Goal: Task Accomplishment & Management: Use online tool/utility

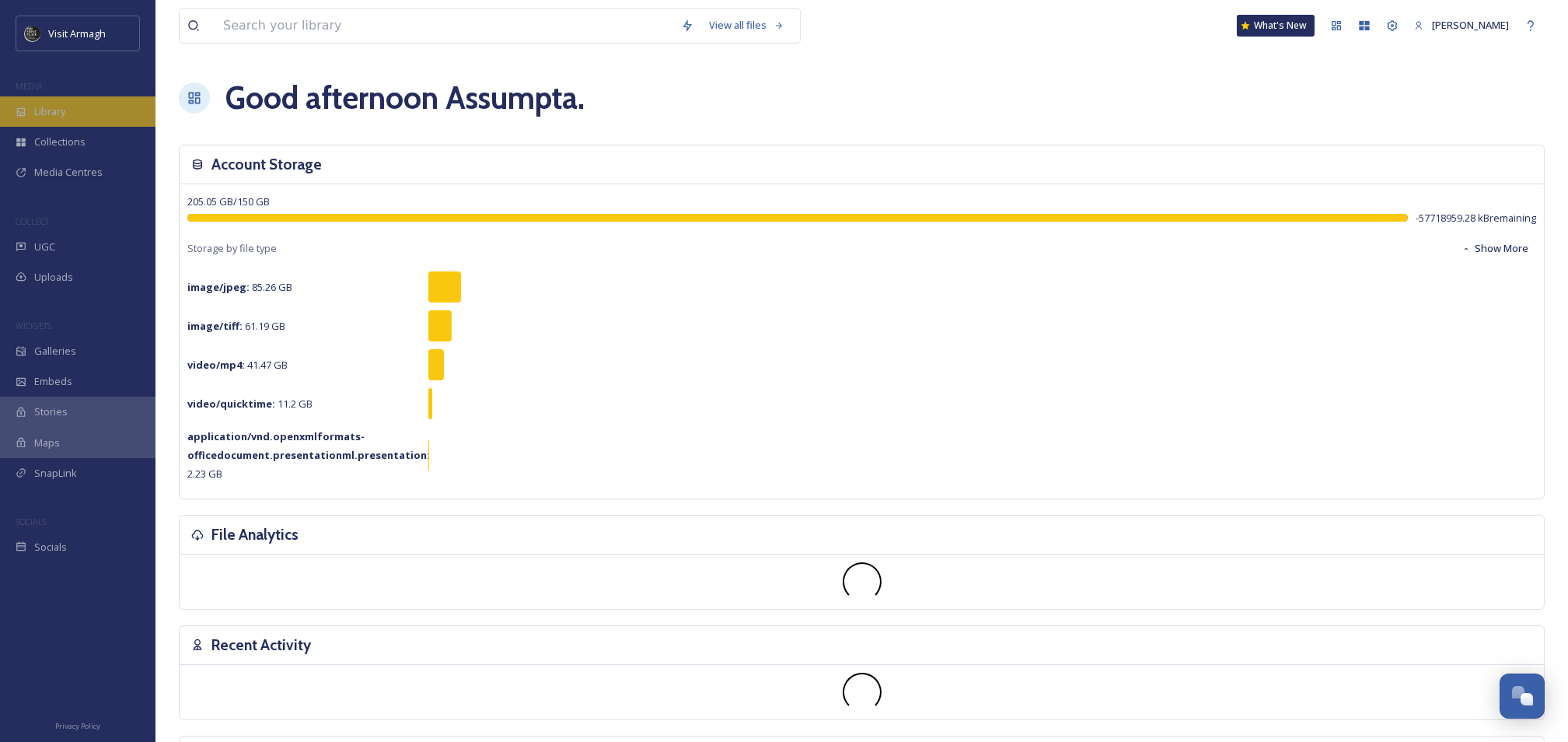
click at [93, 117] on div "Library" at bounding box center [78, 112] width 156 height 31
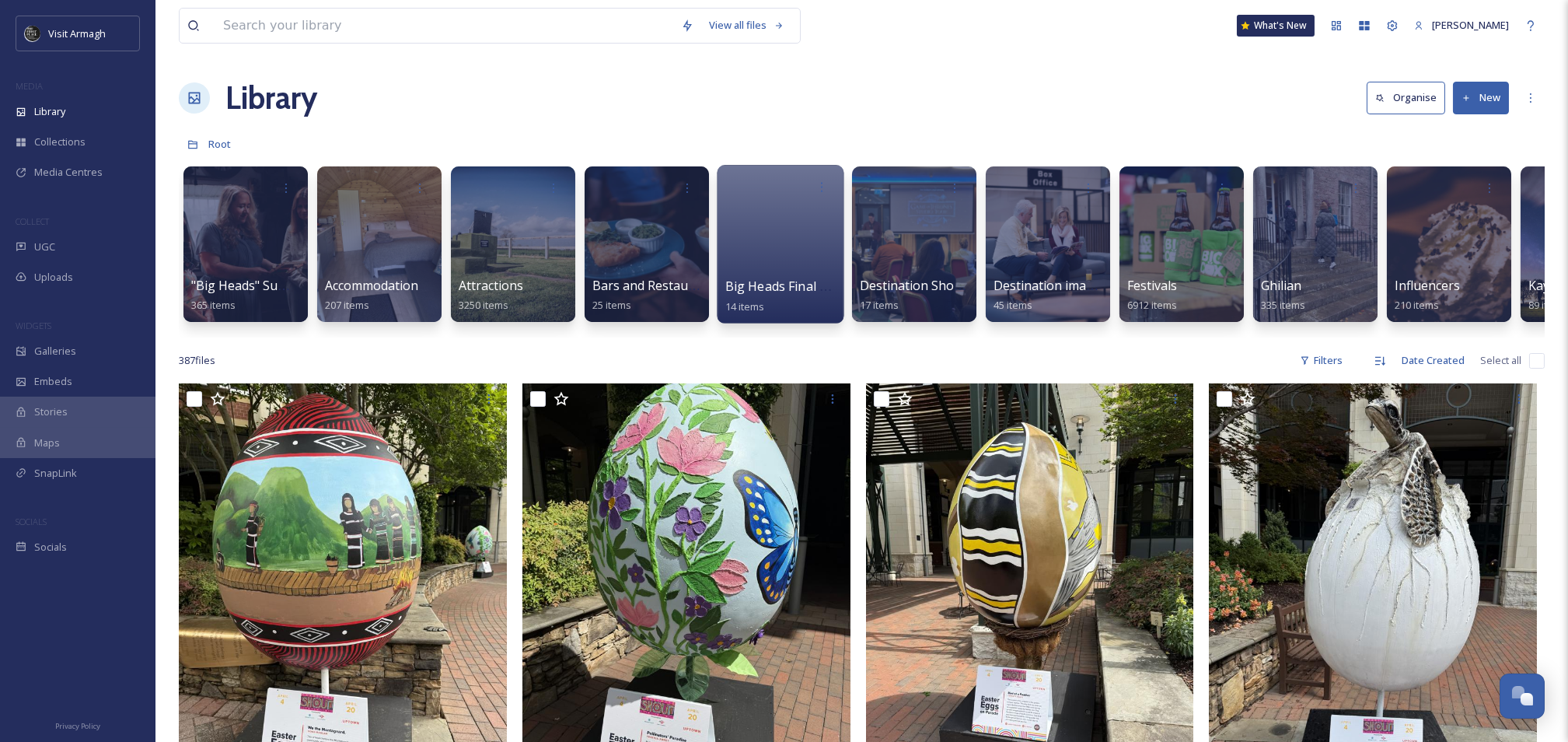
click at [797, 261] on div at bounding box center [779, 244] width 126 height 159
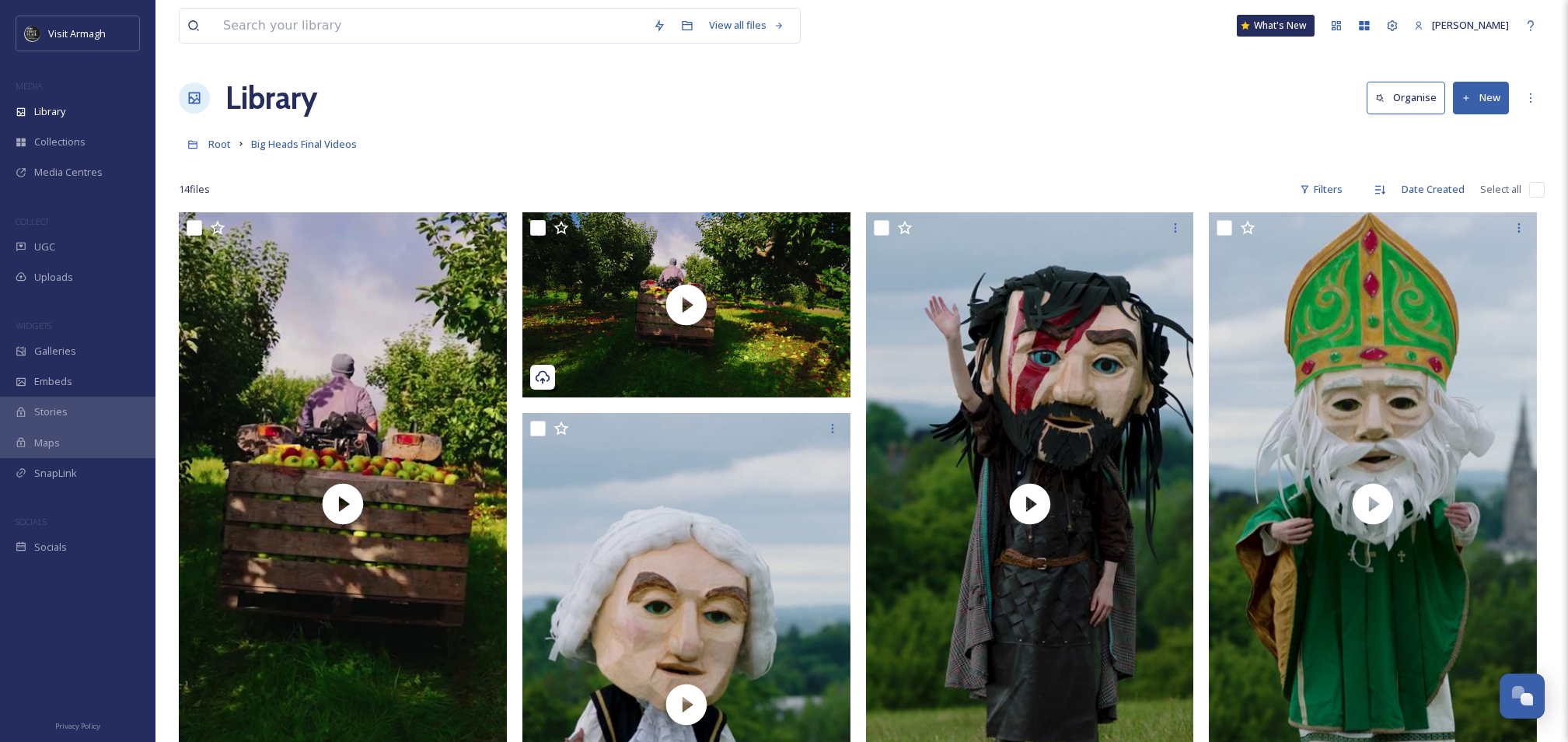
click at [1500, 101] on button "New" at bounding box center [1480, 97] width 56 height 32
click at [1477, 202] on span "Folder" at bounding box center [1463, 194] width 30 height 15
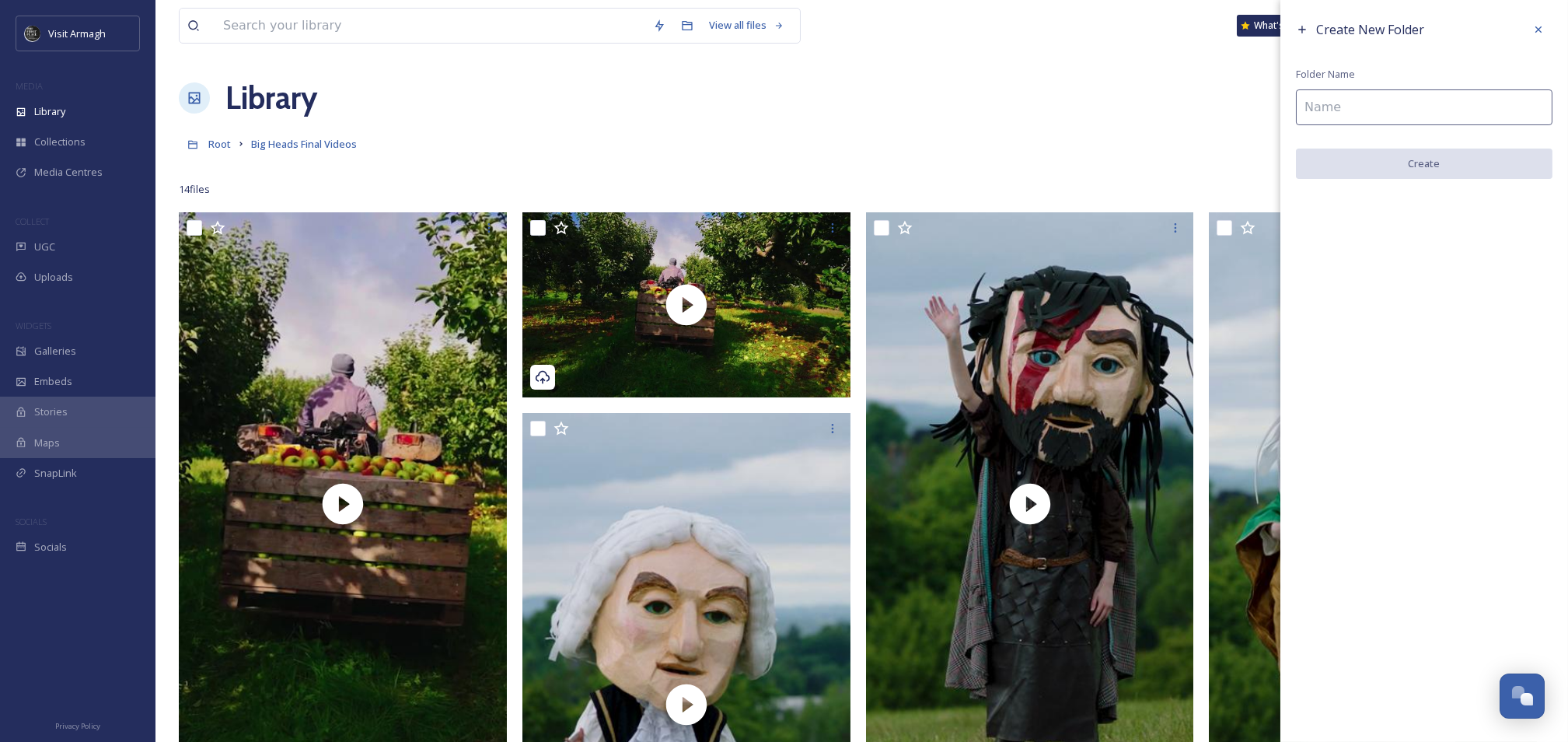
click at [1383, 112] on input at bounding box center [1423, 108] width 257 height 36
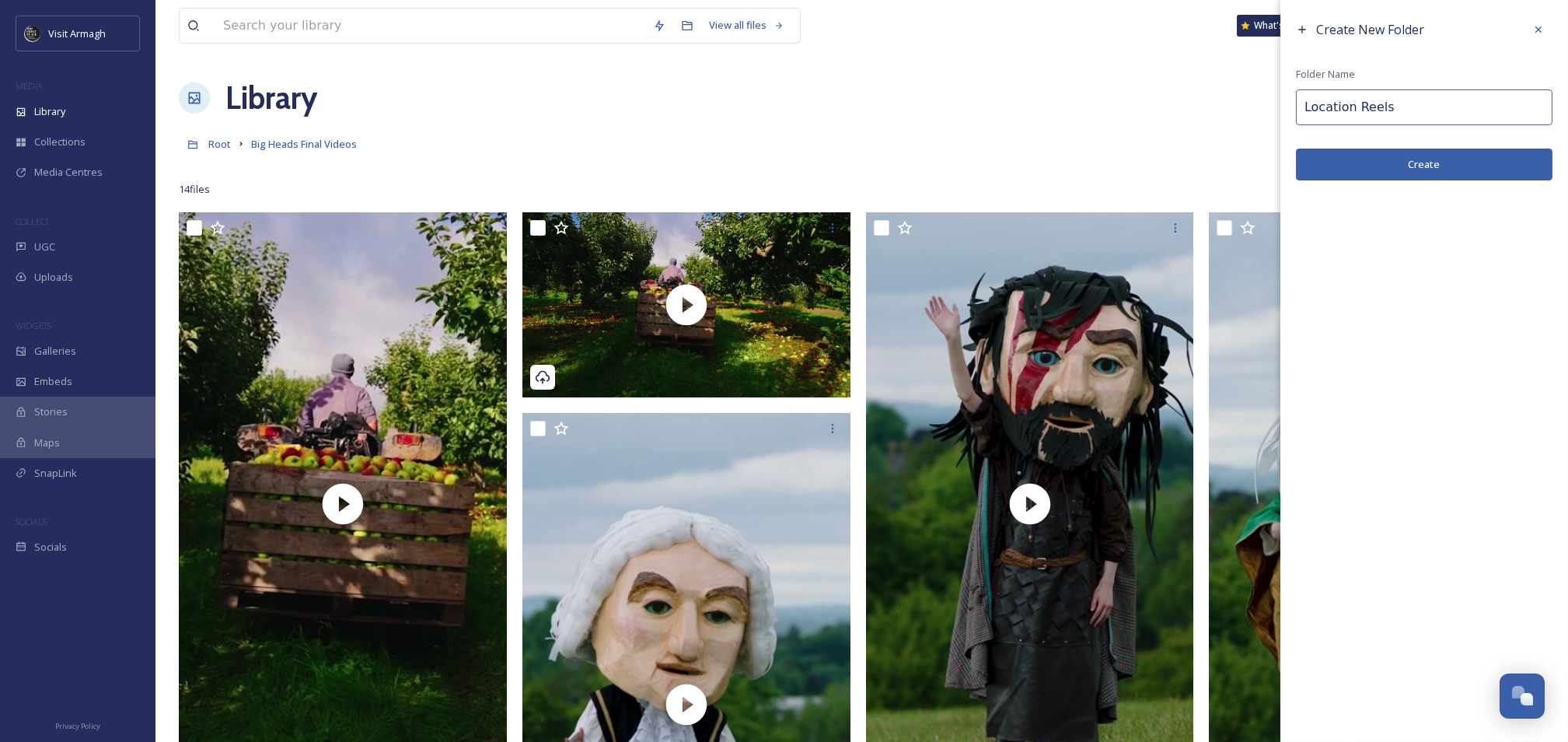
type input "Location Reels"
click at [1358, 163] on button "Create" at bounding box center [1423, 164] width 257 height 32
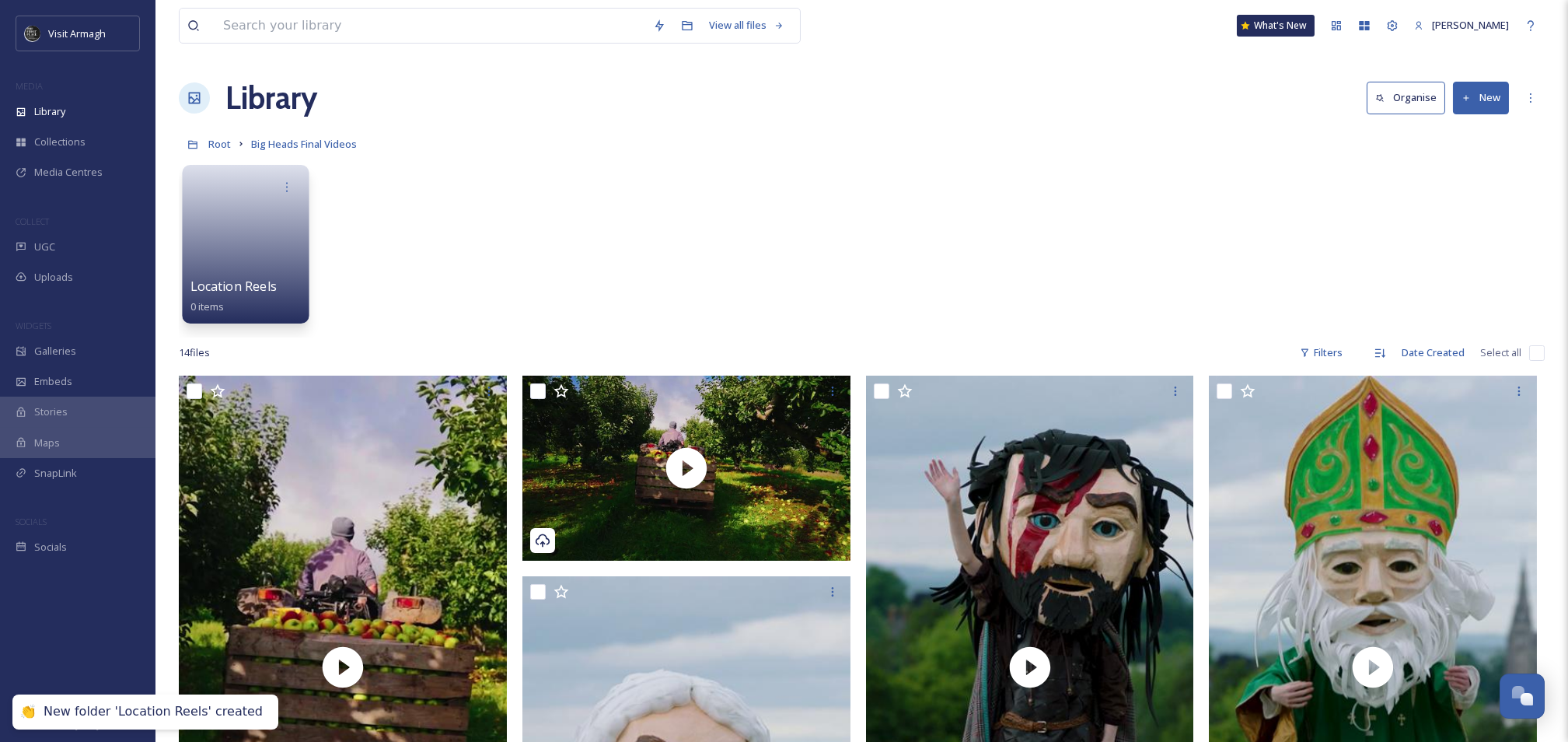
click at [272, 230] on link at bounding box center [245, 239] width 111 height 75
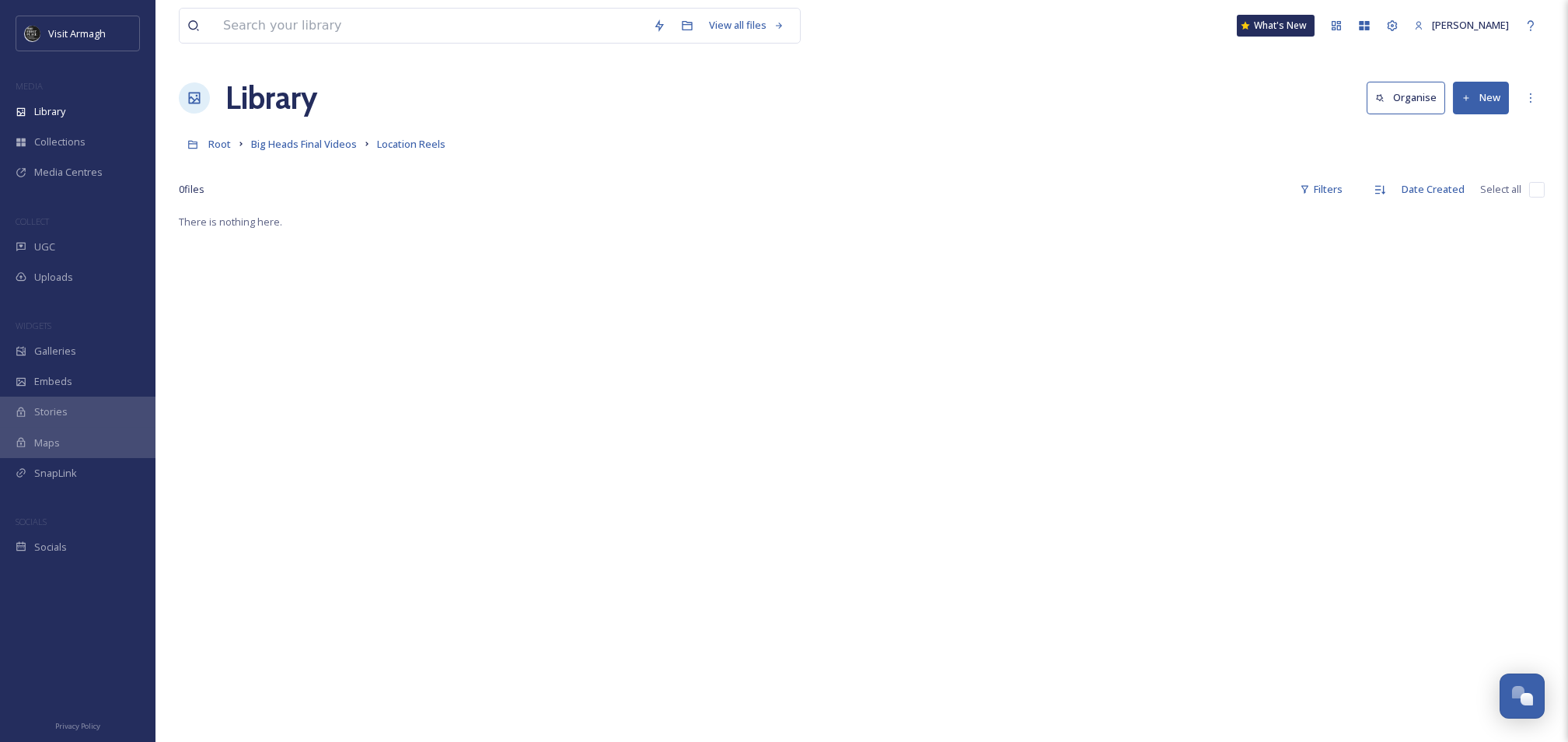
click at [1500, 94] on button "New" at bounding box center [1480, 97] width 56 height 32
click at [1481, 127] on span "File Upload" at bounding box center [1473, 134] width 51 height 15
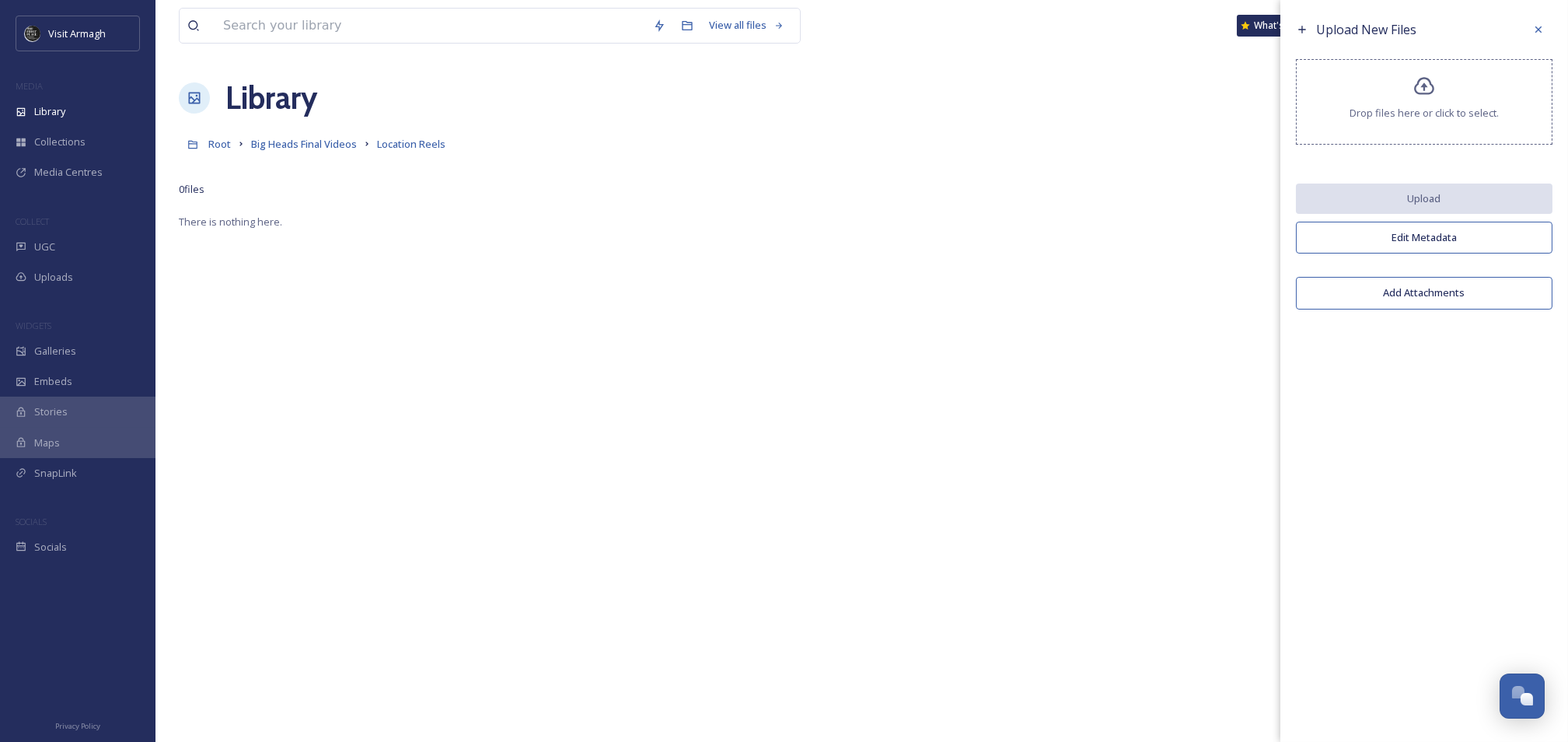
click at [1475, 103] on div "Drop files here or click to select." at bounding box center [1423, 101] width 257 height 86
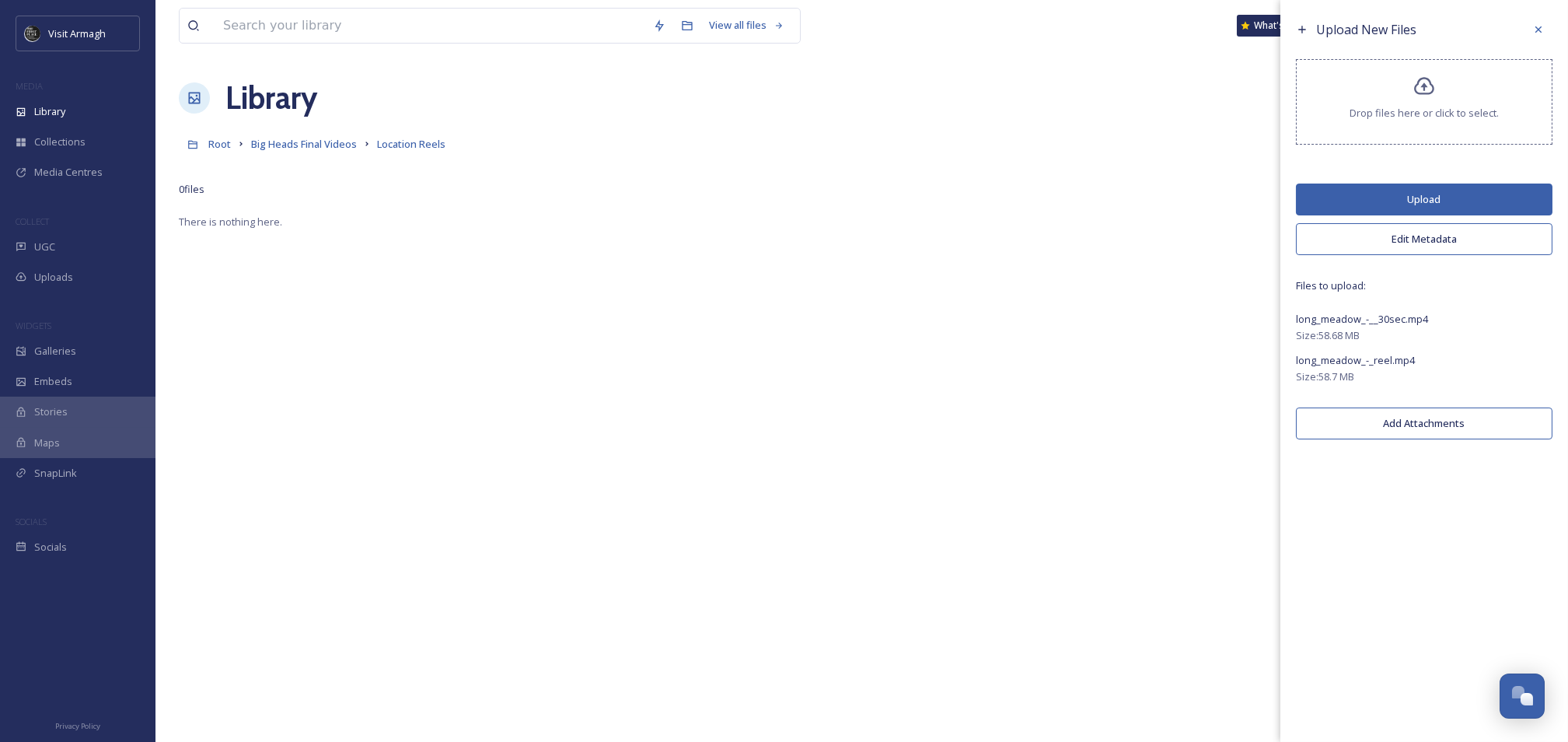
click at [1398, 197] on button "Upload" at bounding box center [1423, 200] width 257 height 32
